Goal: Check status

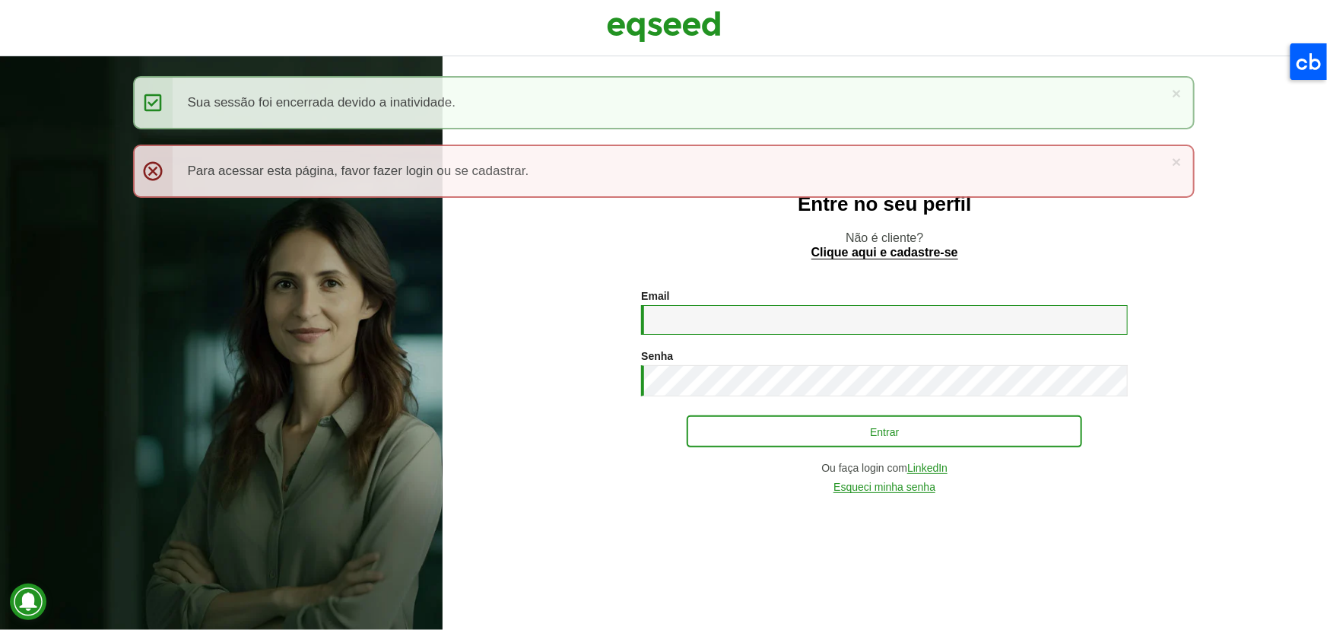
type input "**********"
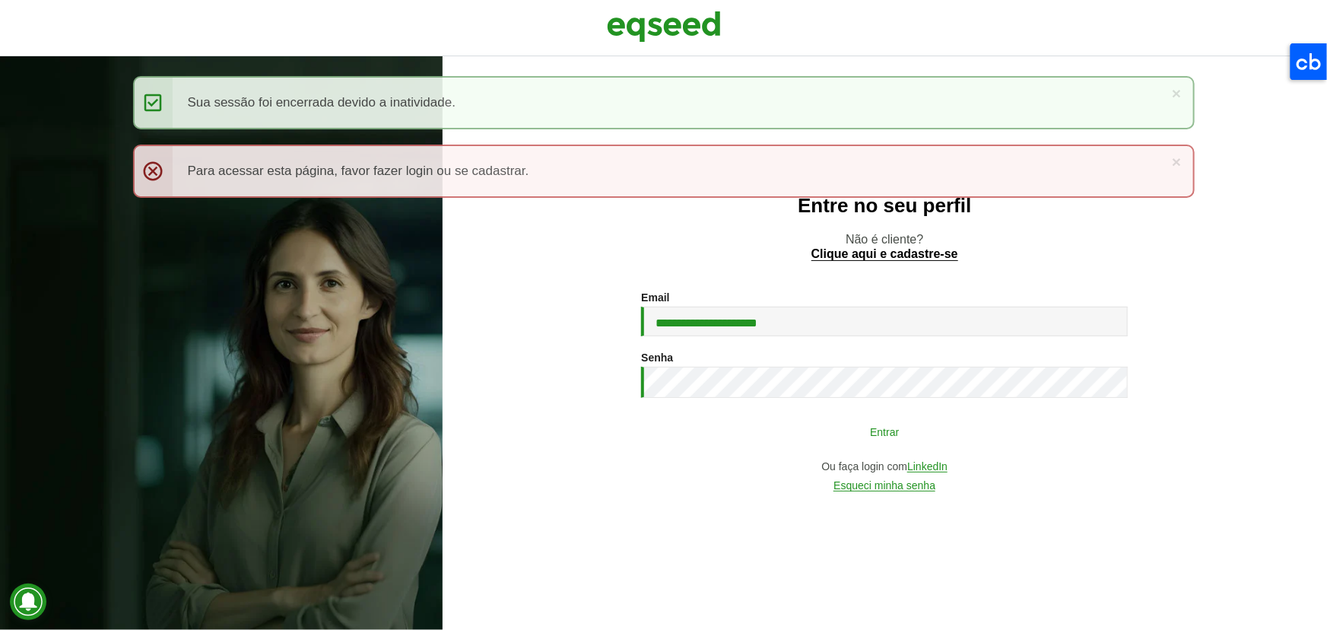
click at [841, 421] on button "Entrar" at bounding box center [884, 431] width 395 height 29
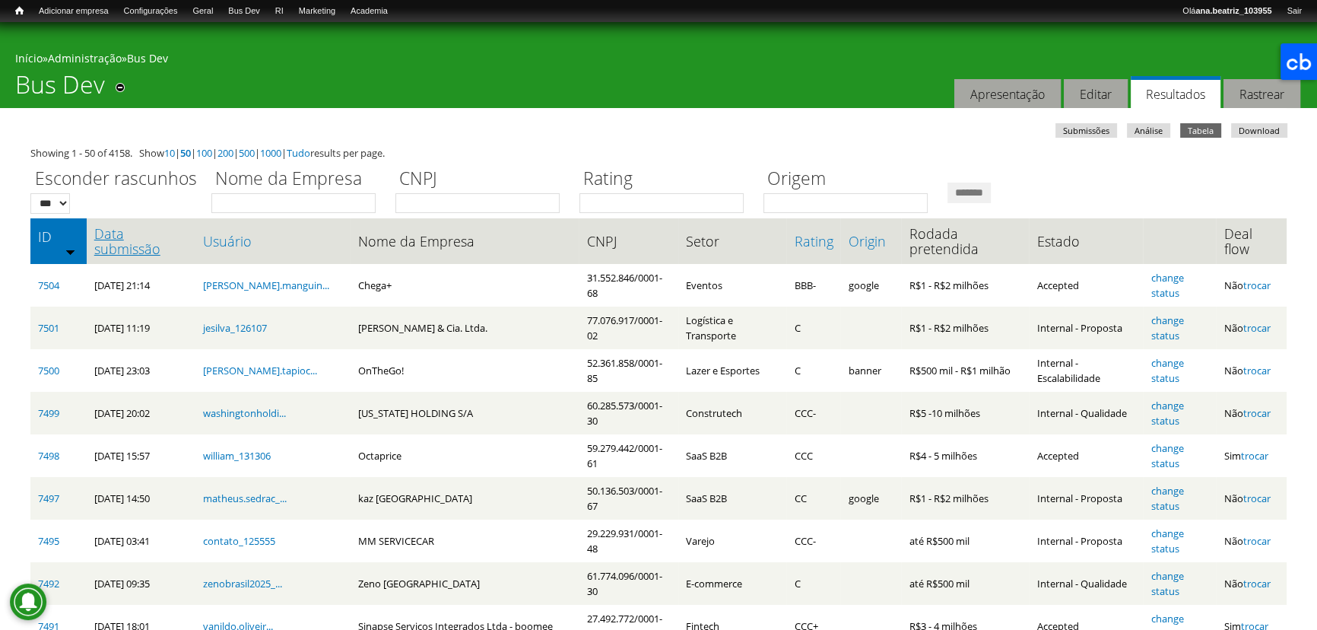
click at [125, 237] on link "Data submissão" at bounding box center [141, 241] width 94 height 30
